Goal: Check status: Check status

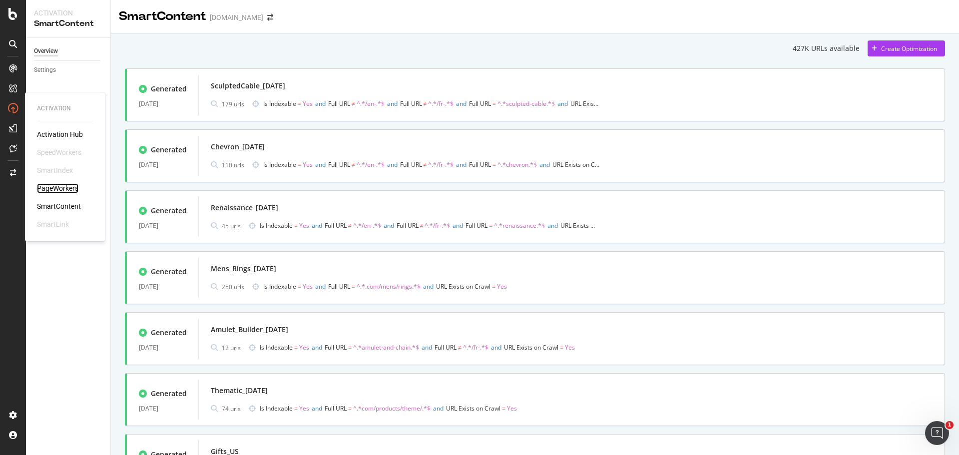
click at [71, 190] on div "PageWorkers" at bounding box center [57, 188] width 41 height 10
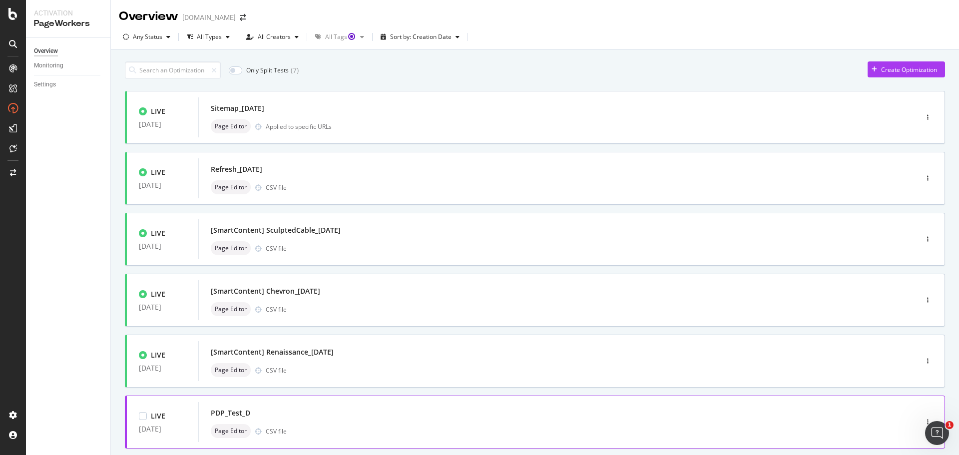
click at [285, 423] on div "PDP_Test_D Page Editor CSV file" at bounding box center [543, 422] width 664 height 32
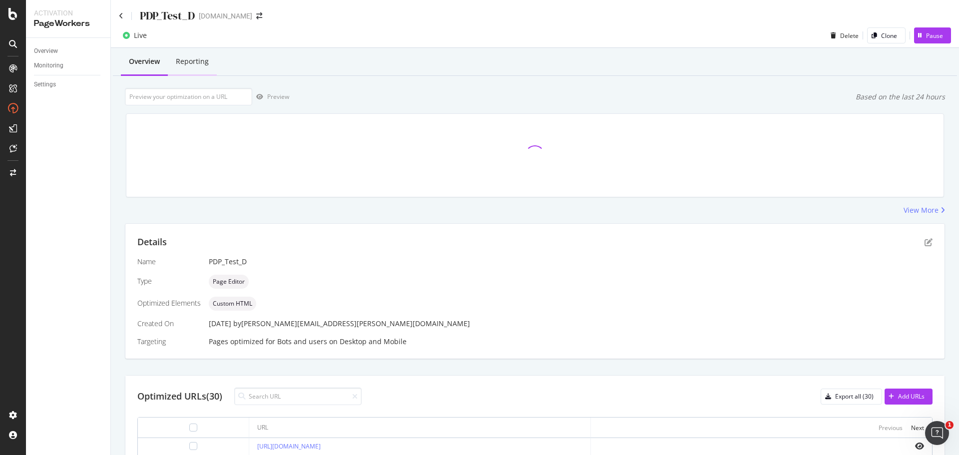
click at [182, 66] on div "Reporting" at bounding box center [192, 61] width 33 height 10
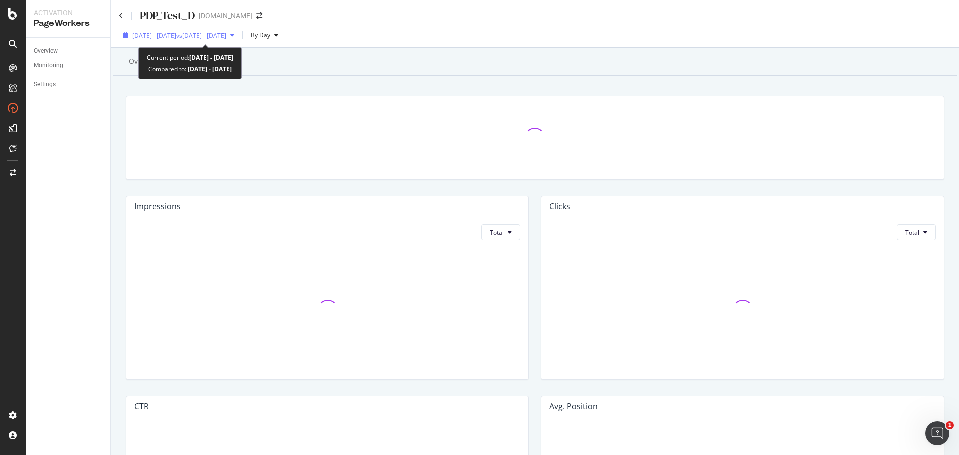
click at [174, 41] on div "[DATE] - [DATE] vs [DATE] - [DATE]" at bounding box center [178, 35] width 119 height 15
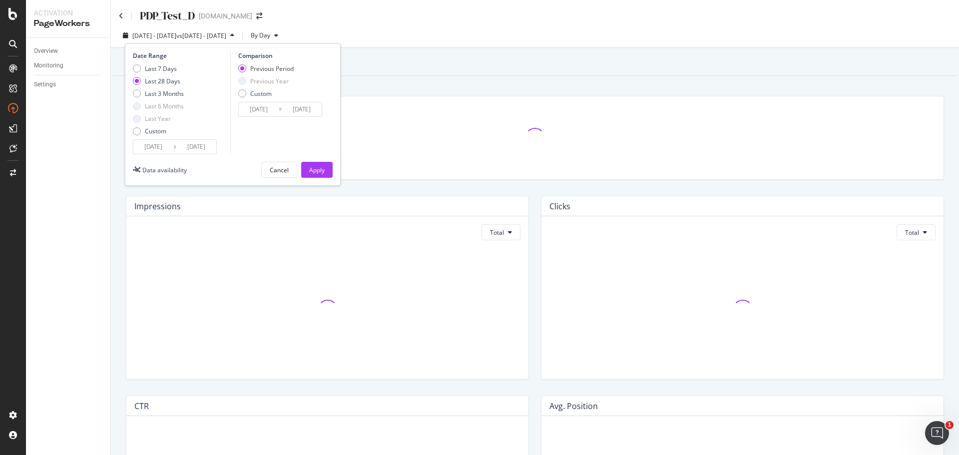
click at [168, 146] on input "[DATE]" at bounding box center [153, 147] width 40 height 14
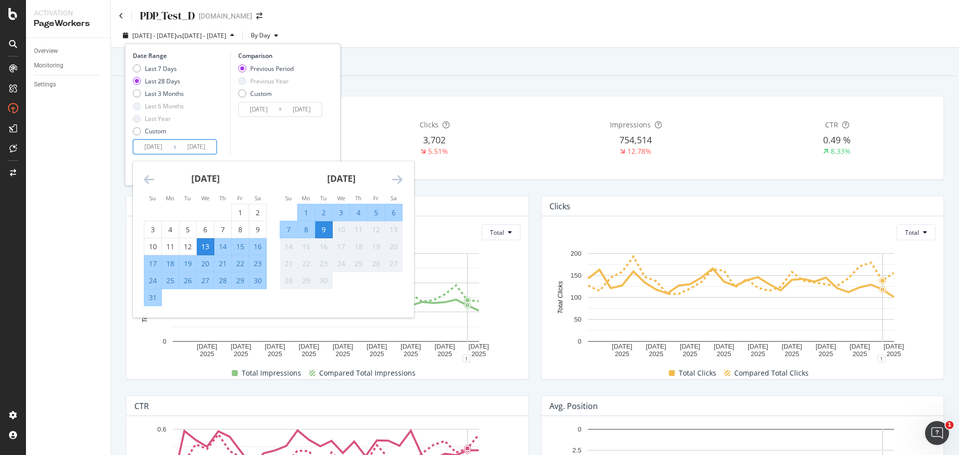
click at [305, 230] on div "8" at bounding box center [306, 230] width 17 height 10
type input "[DATE]"
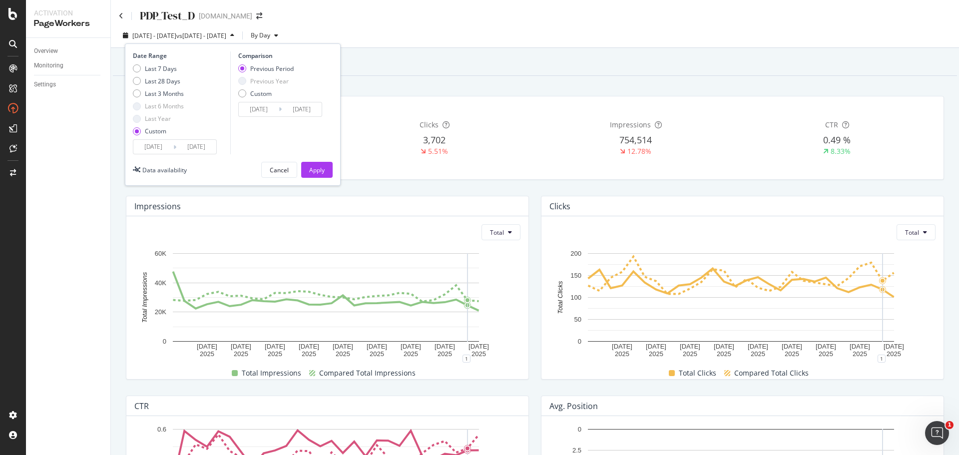
click at [278, 155] on div "Date Range Last 7 Days Last 28 Days Last 3 Months Last 6 Months Last Year Custo…" at bounding box center [233, 114] width 216 height 142
click at [321, 175] on div "Apply" at bounding box center [316, 169] width 15 height 15
